Goal: Use online tool/utility: Use online tool/utility

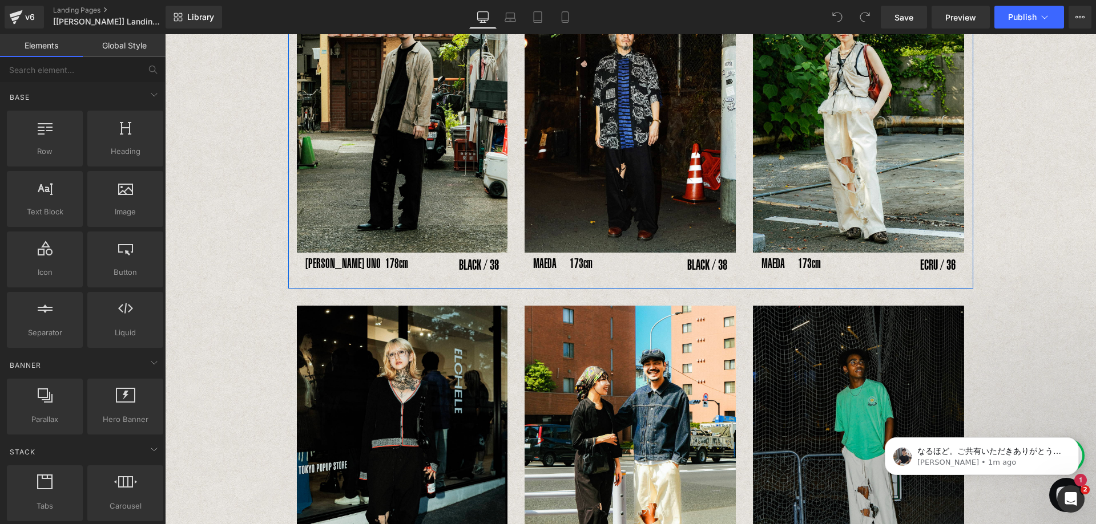
scroll to position [219, 0]
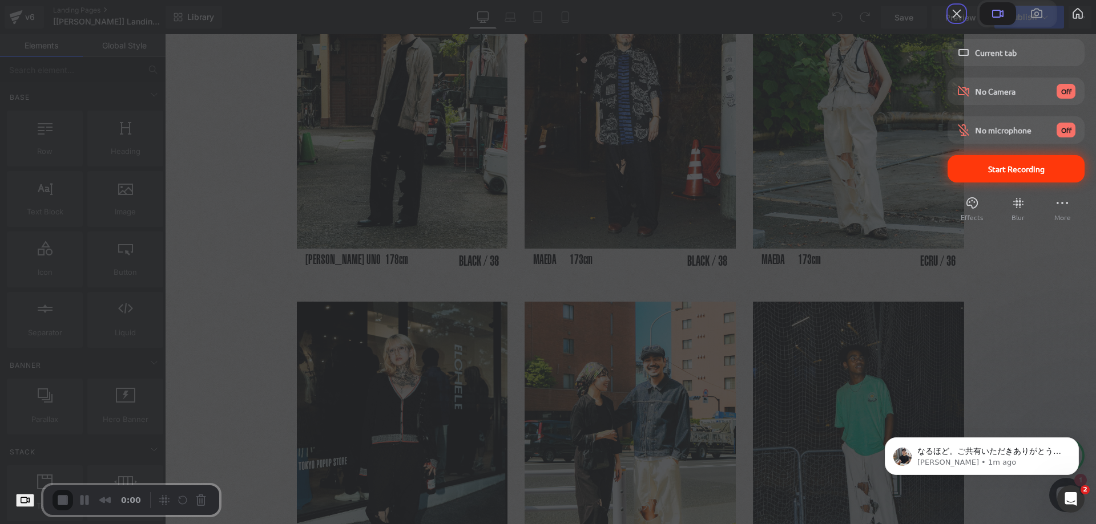
click at [956, 174] on span "Start Recording" at bounding box center [1015, 169] width 119 height 10
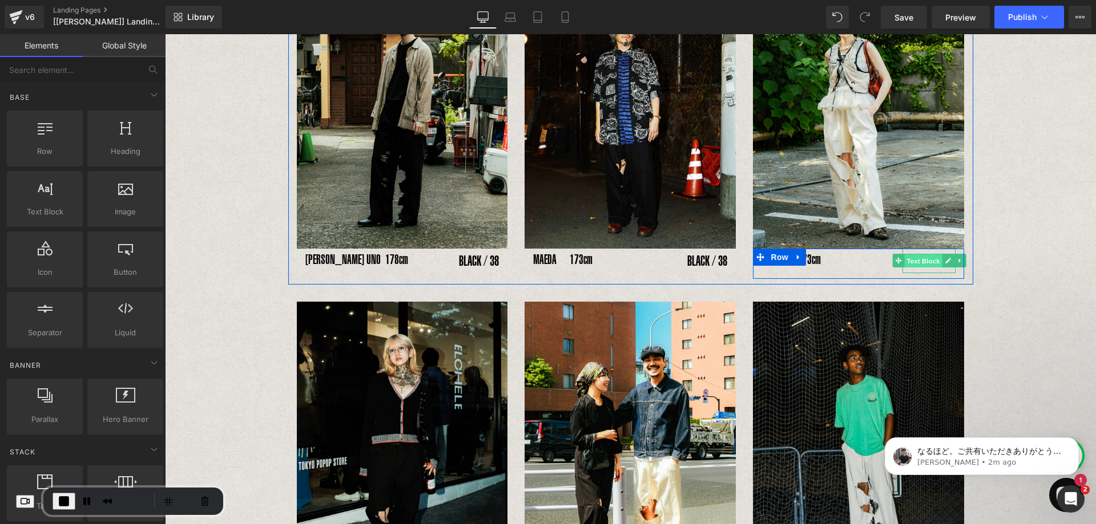
click at [923, 262] on span "Text Block" at bounding box center [923, 262] width 38 height 14
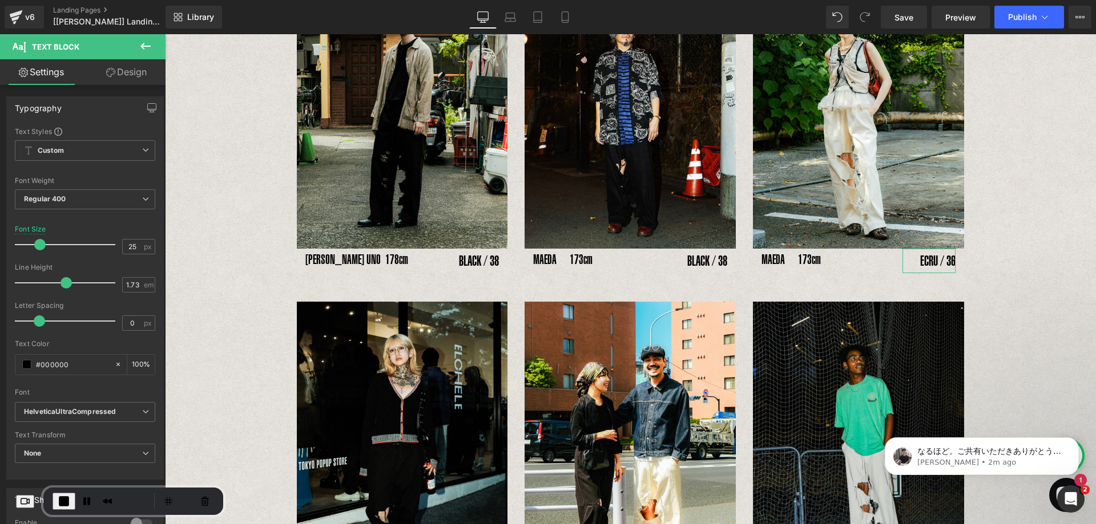
click at [131, 81] on link "Design" at bounding box center [126, 72] width 83 height 26
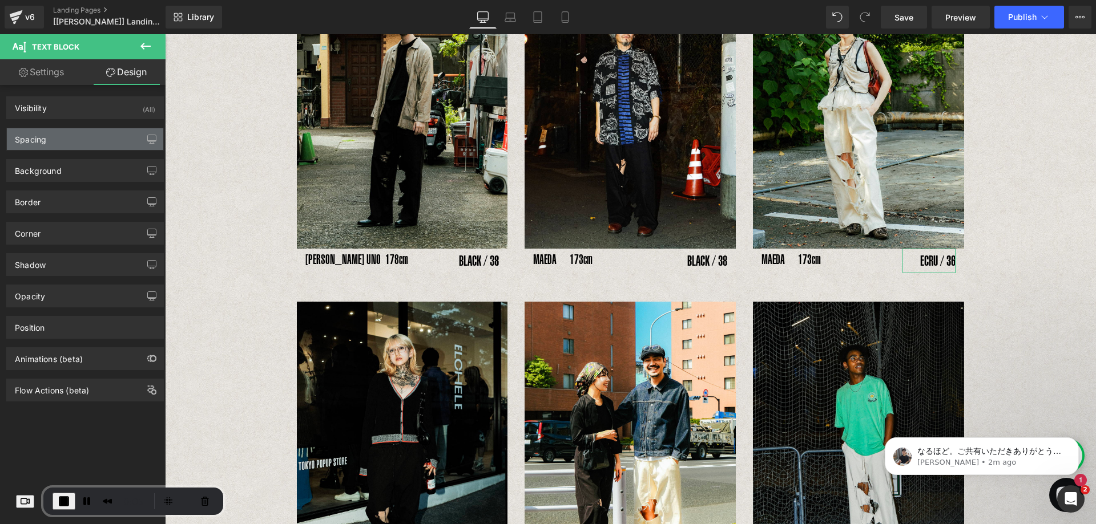
type input "0"
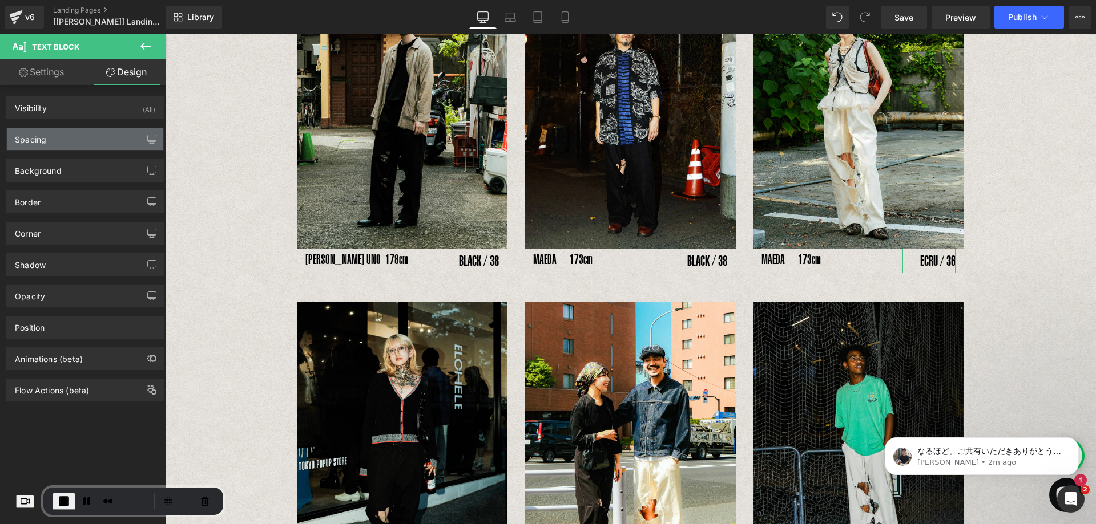
type input "0"
click at [95, 143] on div "Spacing" at bounding box center [85, 139] width 156 height 22
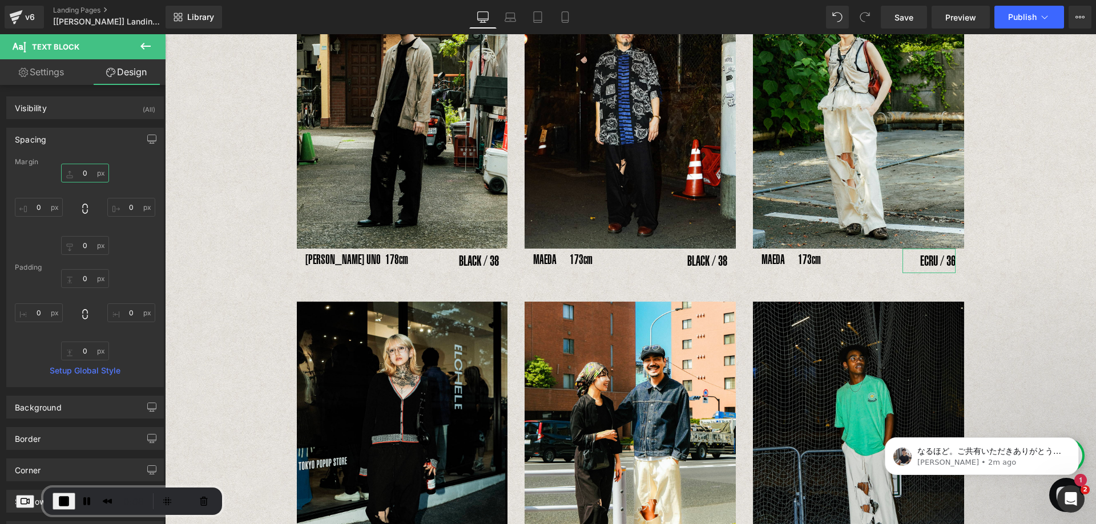
click at [87, 179] on input "0" at bounding box center [85, 173] width 48 height 19
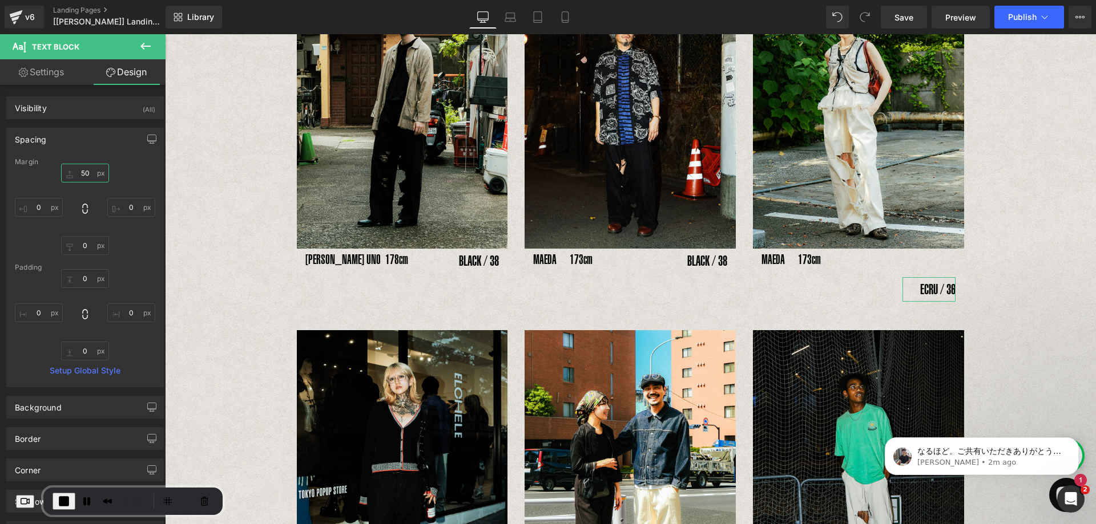
type input "5"
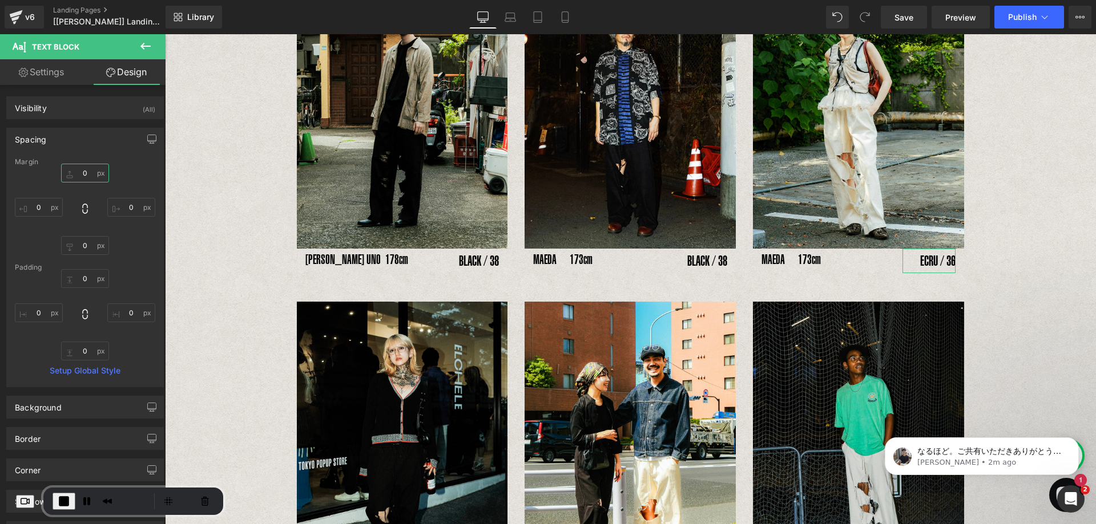
type input "0"
click at [83, 276] on input "0" at bounding box center [85, 278] width 48 height 19
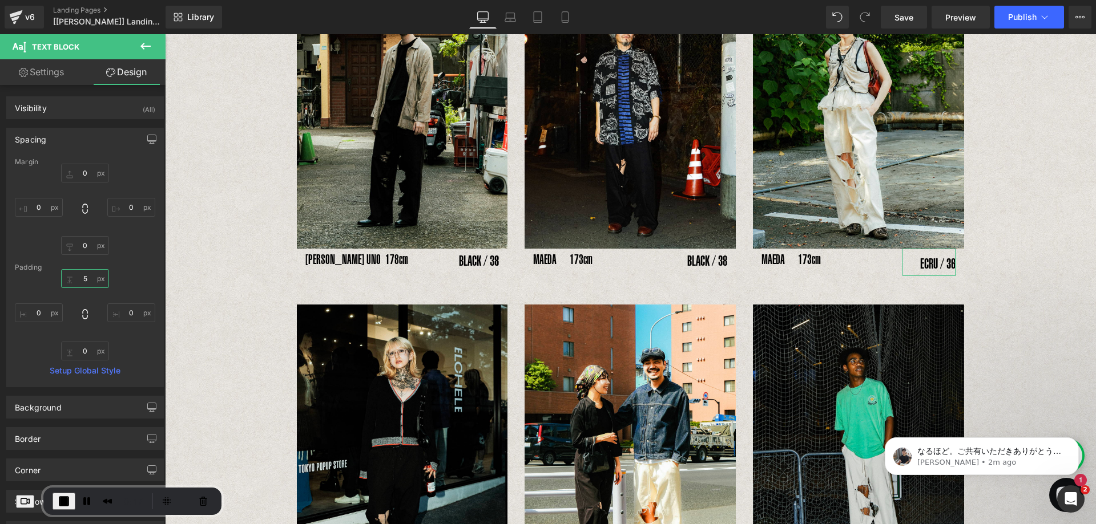
type input "50"
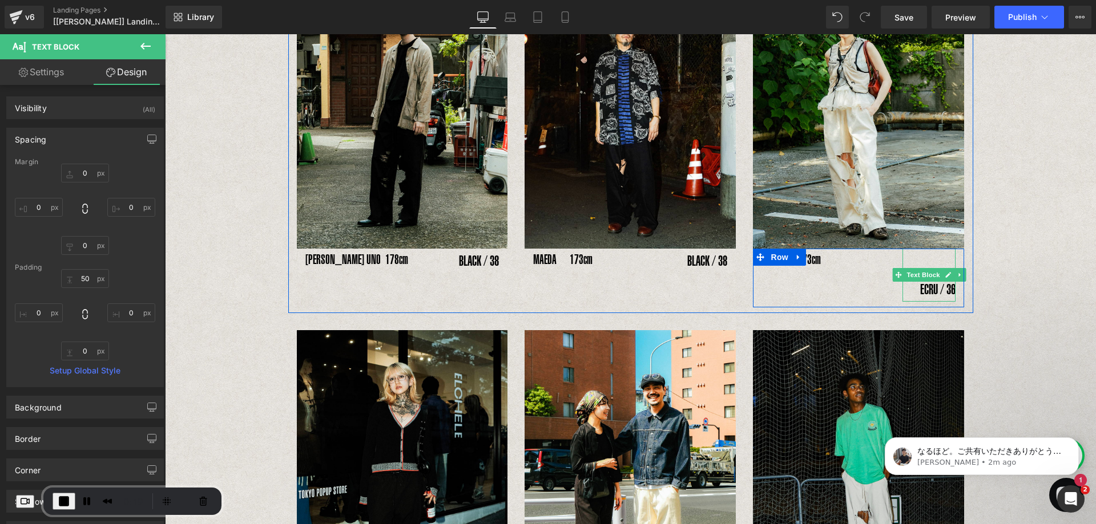
click at [917, 288] on div "ECRU / 36" at bounding box center [928, 275] width 53 height 53
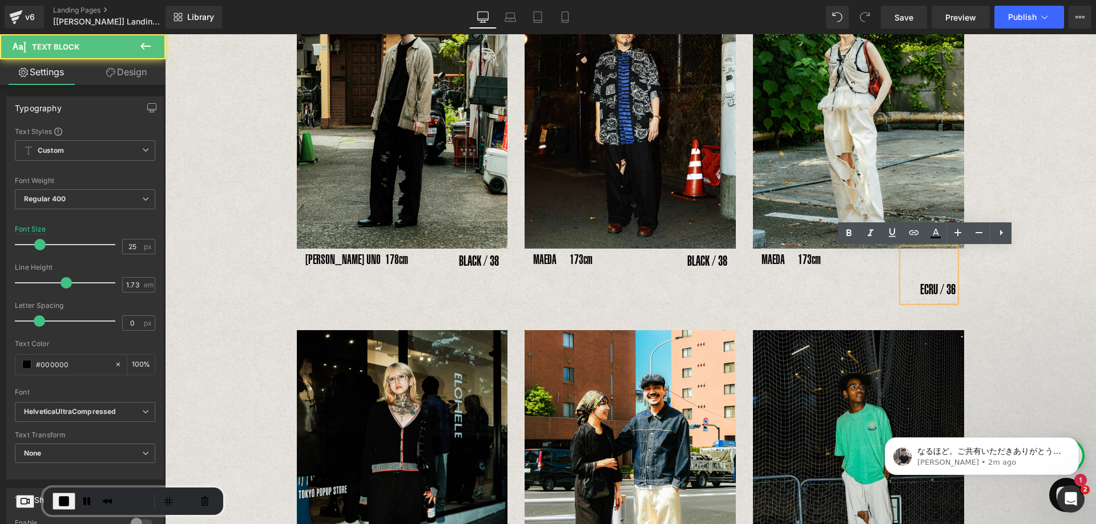
click at [948, 288] on div "ECRU / 36" at bounding box center [928, 275] width 53 height 53
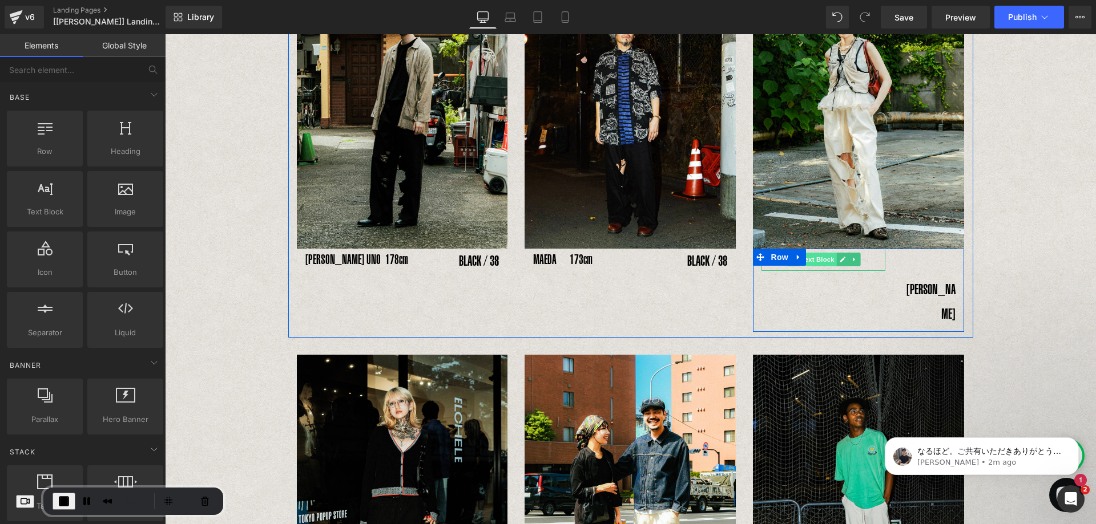
click at [813, 260] on span "Text Block" at bounding box center [817, 260] width 38 height 14
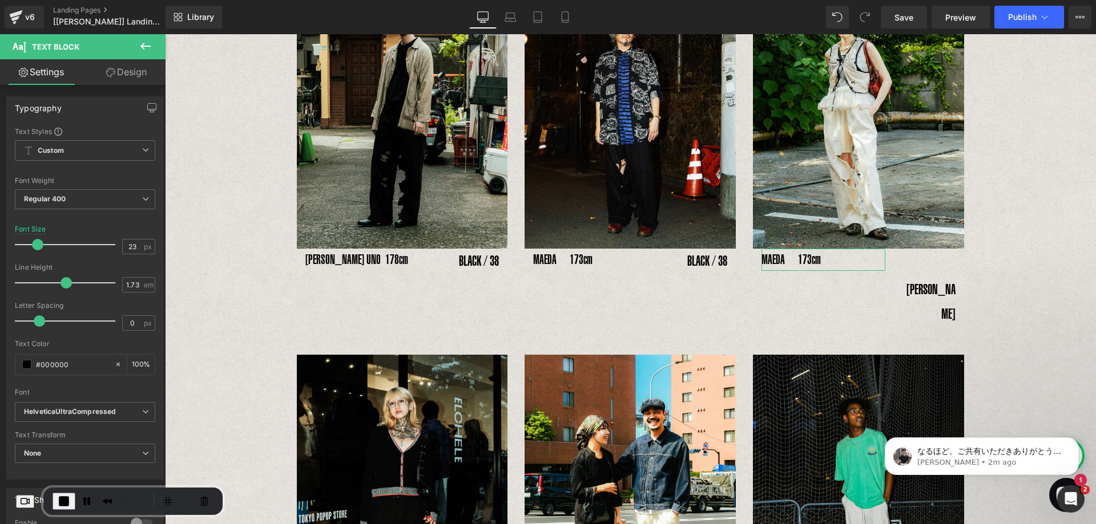
click at [107, 66] on link "Design" at bounding box center [126, 72] width 83 height 26
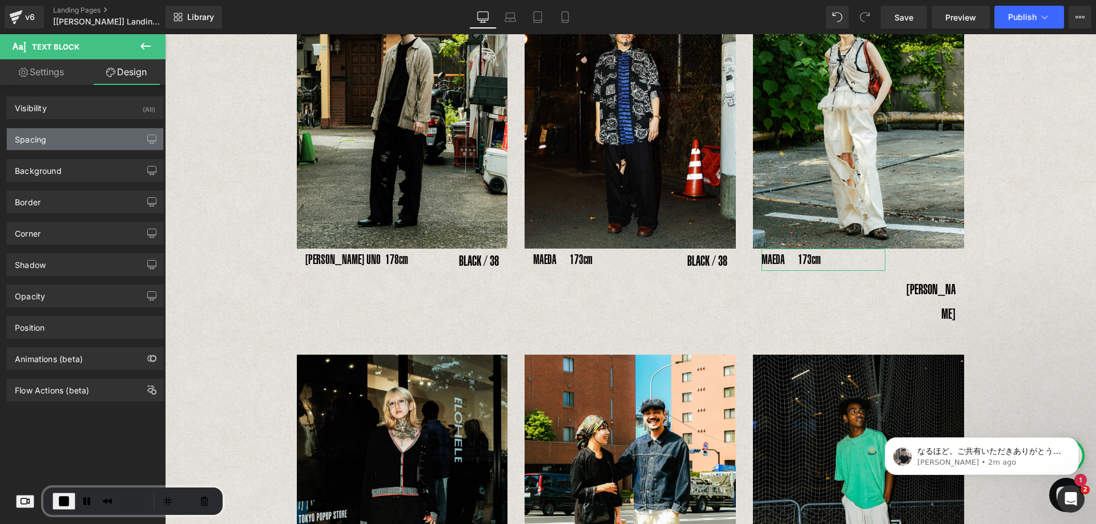
type input "0"
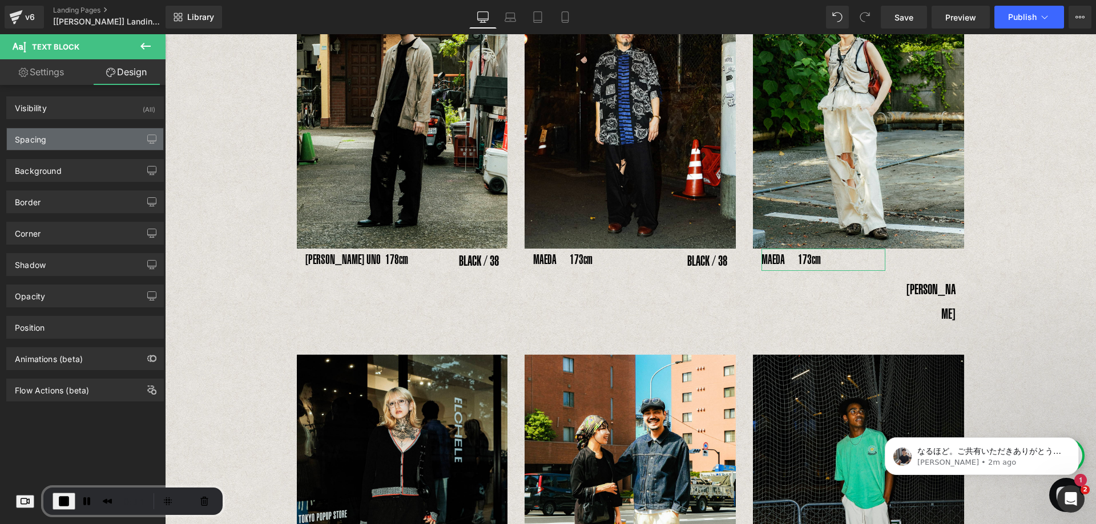
type input "0"
click at [122, 139] on div "Spacing" at bounding box center [85, 139] width 156 height 22
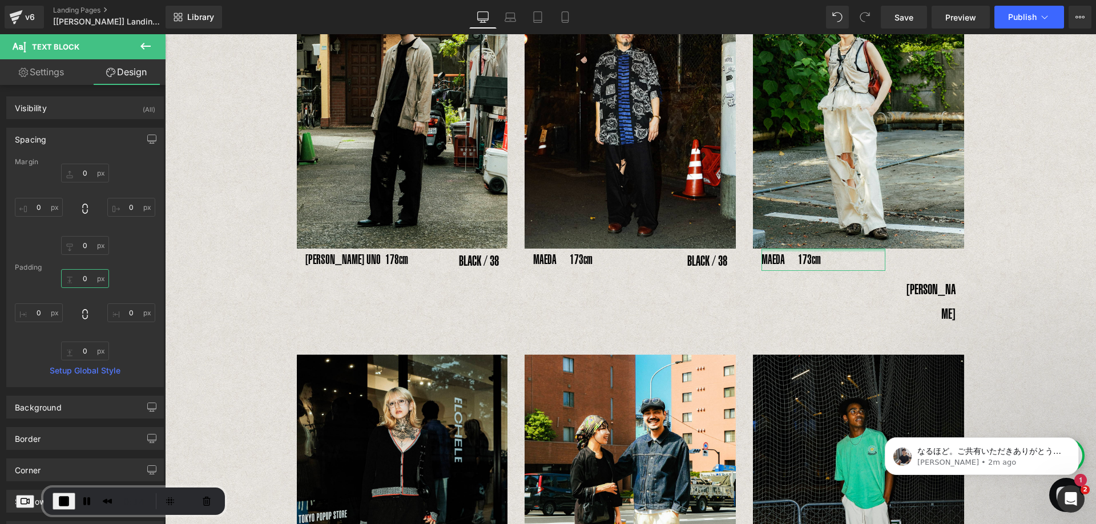
click at [85, 277] on input "0" at bounding box center [85, 278] width 48 height 19
type input "50"
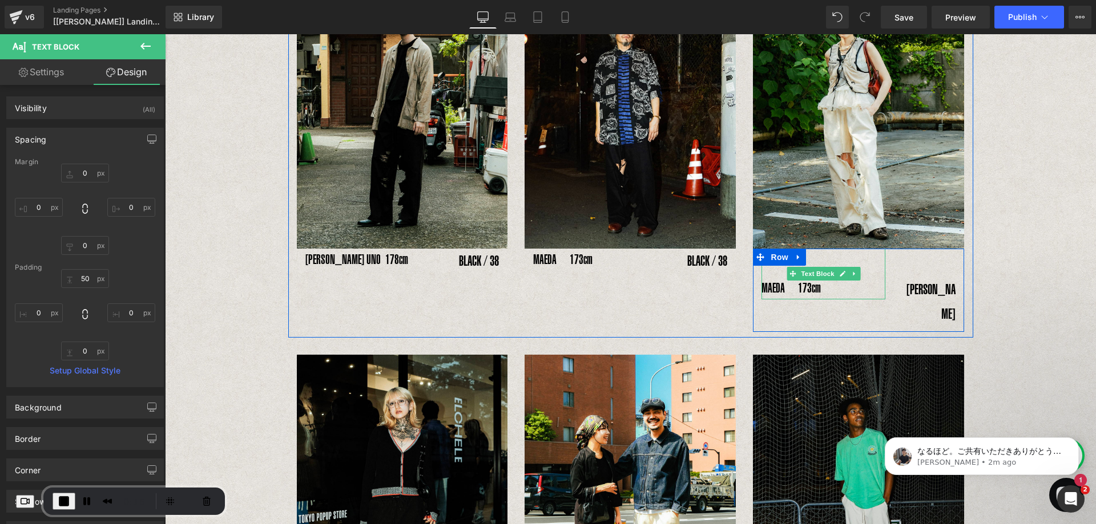
click at [810, 295] on p "MAEDA　173cm" at bounding box center [823, 288] width 124 height 23
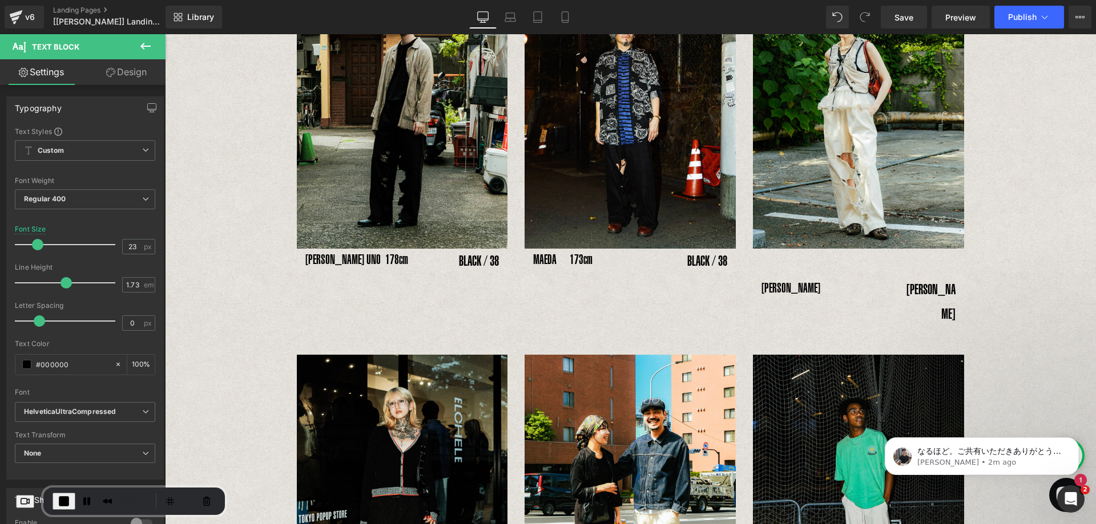
click at [123, 72] on link "Design" at bounding box center [126, 72] width 83 height 26
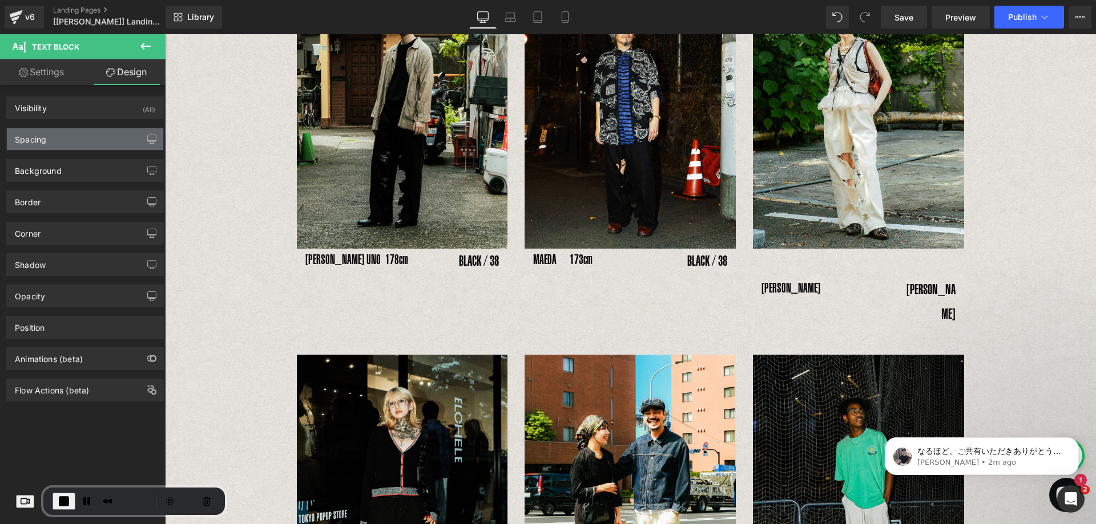
type input "0"
type input "50"
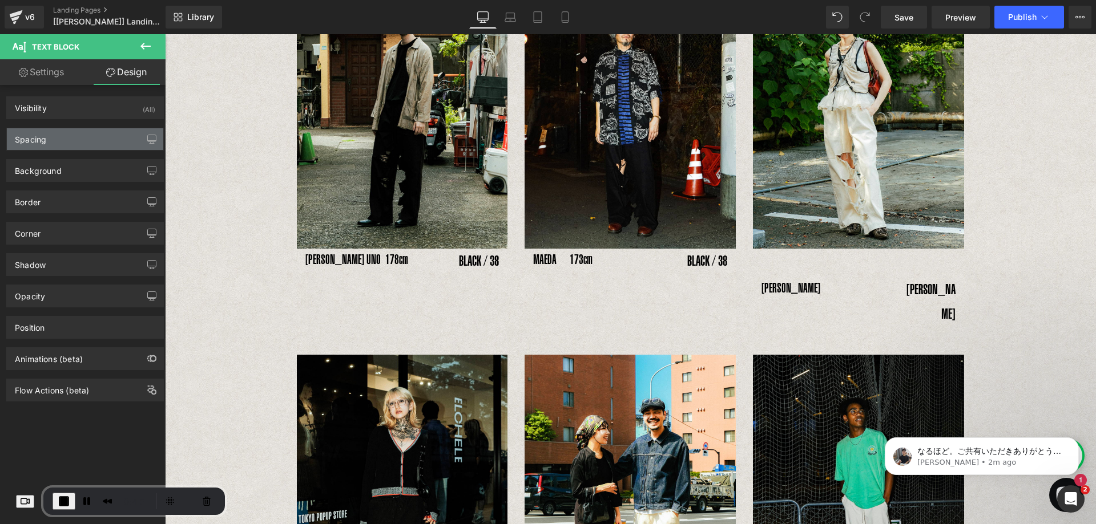
type input "0"
click at [121, 145] on div "Spacing" at bounding box center [85, 139] width 156 height 22
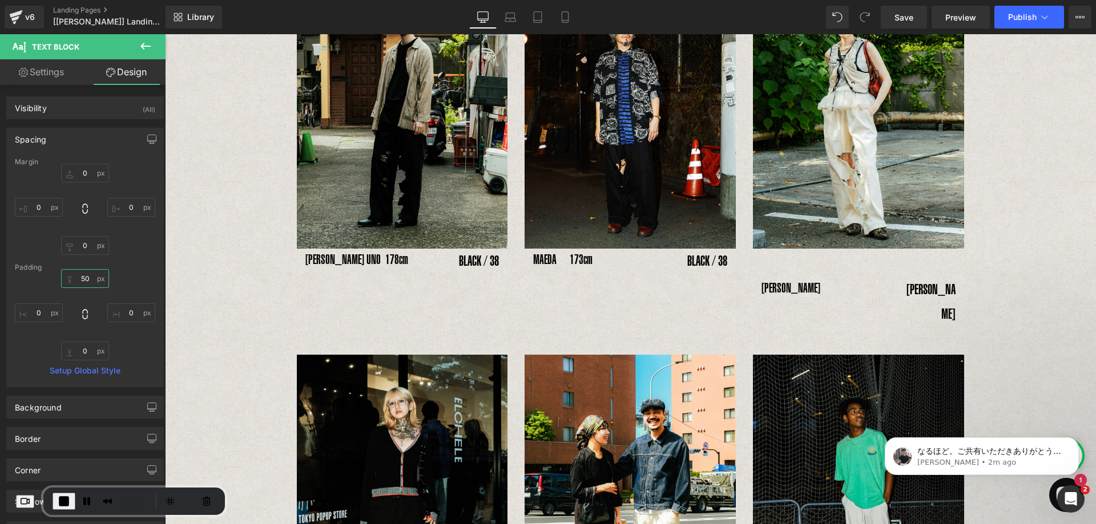
click at [87, 273] on input "50" at bounding box center [85, 278] width 48 height 19
type input "0"
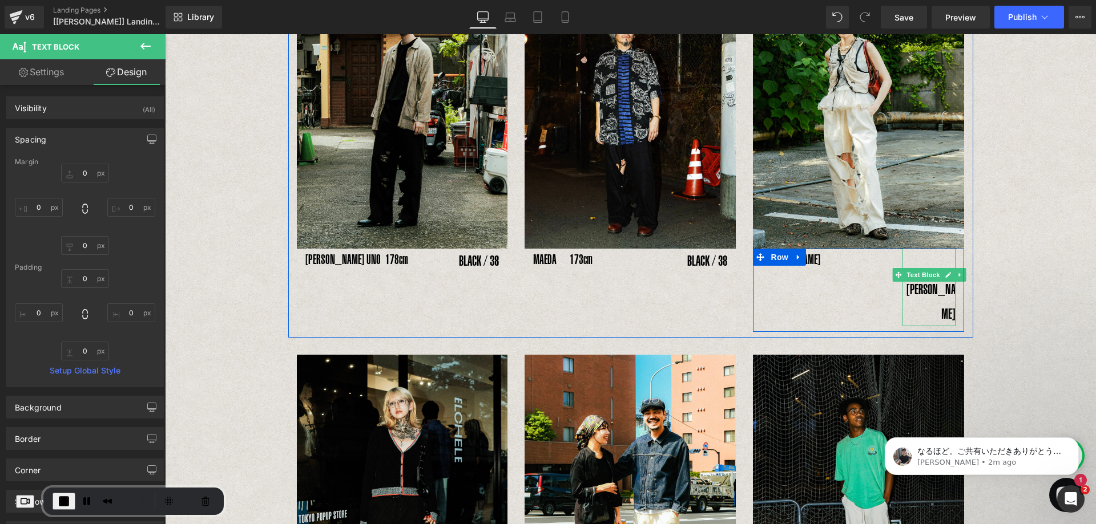
click at [942, 297] on div "[PERSON_NAME]" at bounding box center [928, 288] width 53 height 78
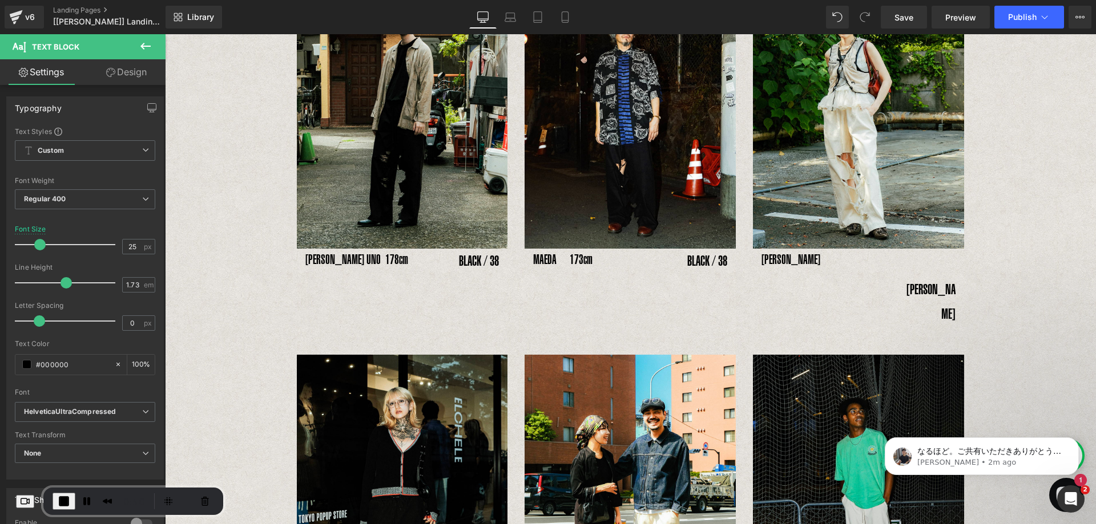
click at [119, 80] on link "Design" at bounding box center [126, 72] width 83 height 26
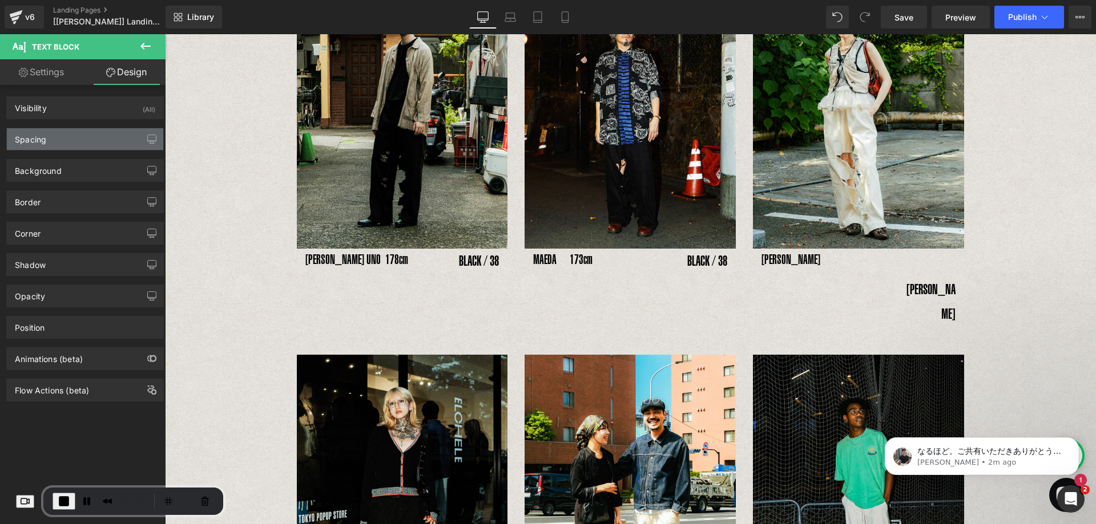
click at [92, 135] on div "Spacing" at bounding box center [85, 139] width 156 height 22
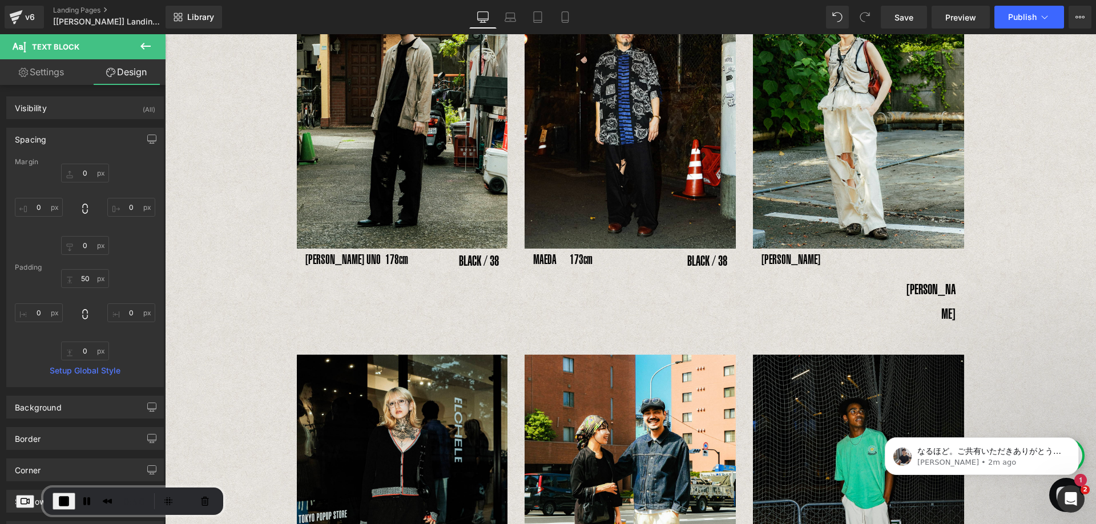
type input "0"
type input "50"
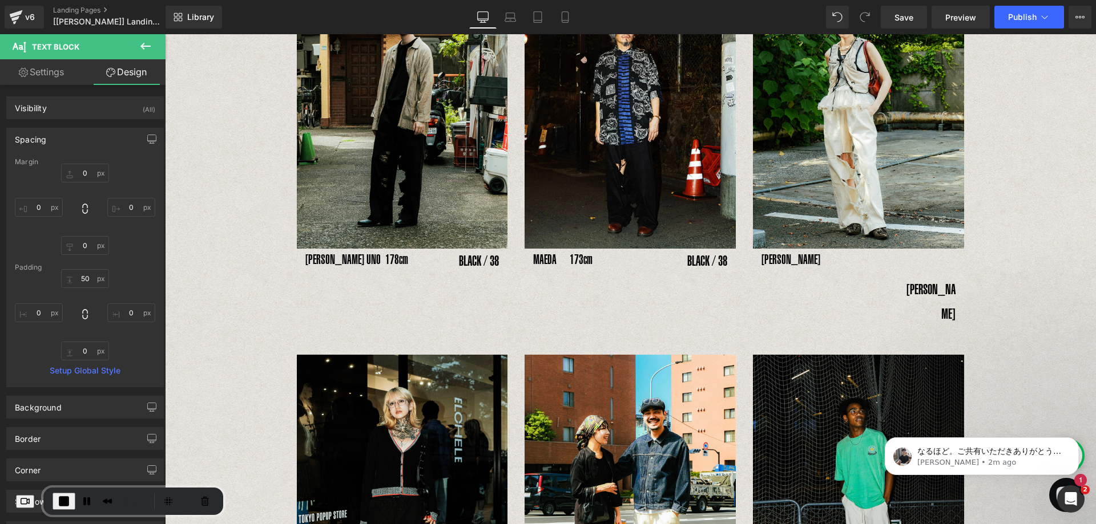
type input "0"
click at [82, 274] on input "50" at bounding box center [85, 278] width 48 height 19
type input "0"
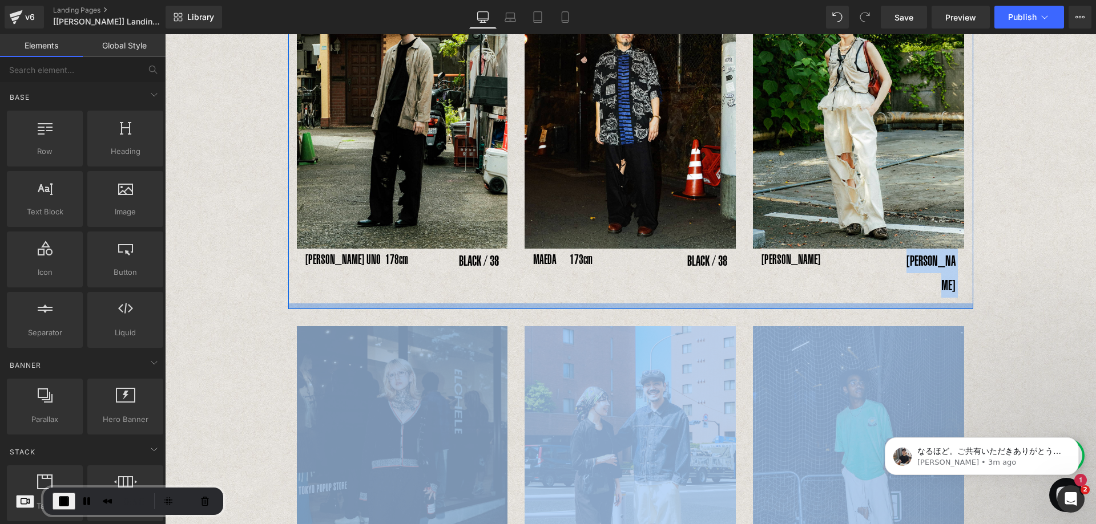
drag, startPoint x: 1036, startPoint y: 308, endPoint x: 410, endPoint y: 323, distance: 626.2
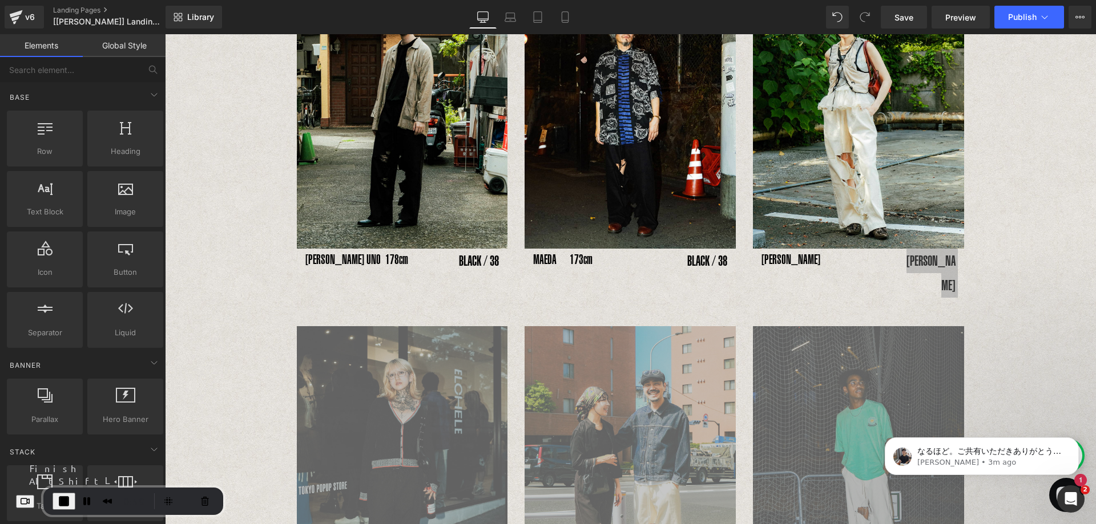
click at [71, 501] on span "End Recording" at bounding box center [64, 502] width 14 height 14
